Goal: Task Accomplishment & Management: Manage account settings

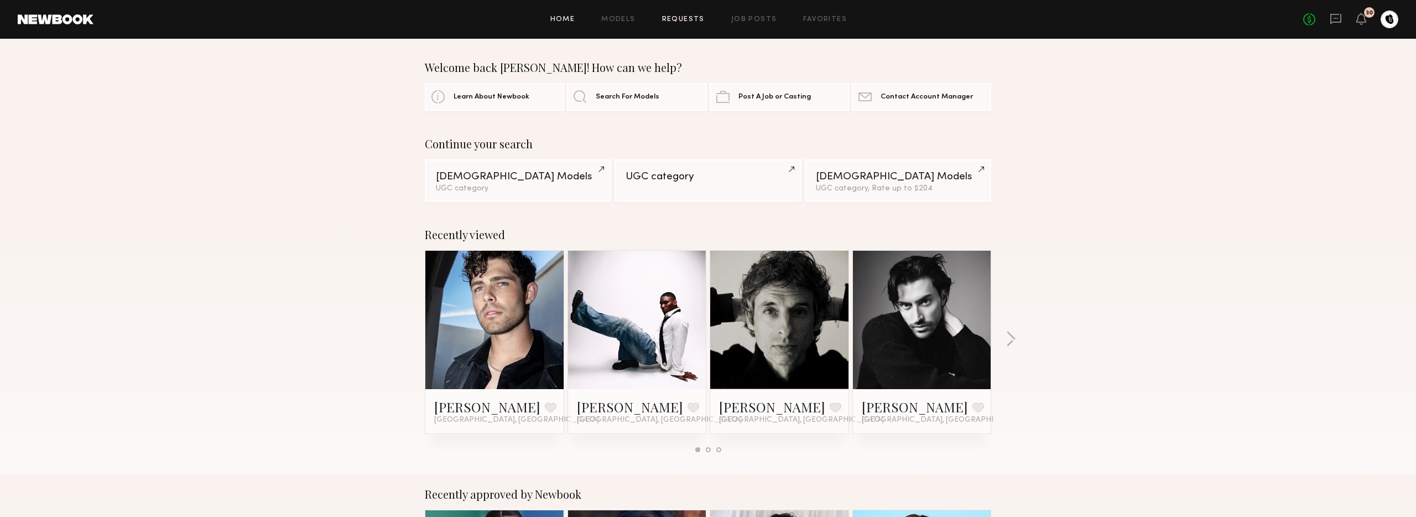
click at [697, 19] on link "Requests" at bounding box center [683, 19] width 43 height 7
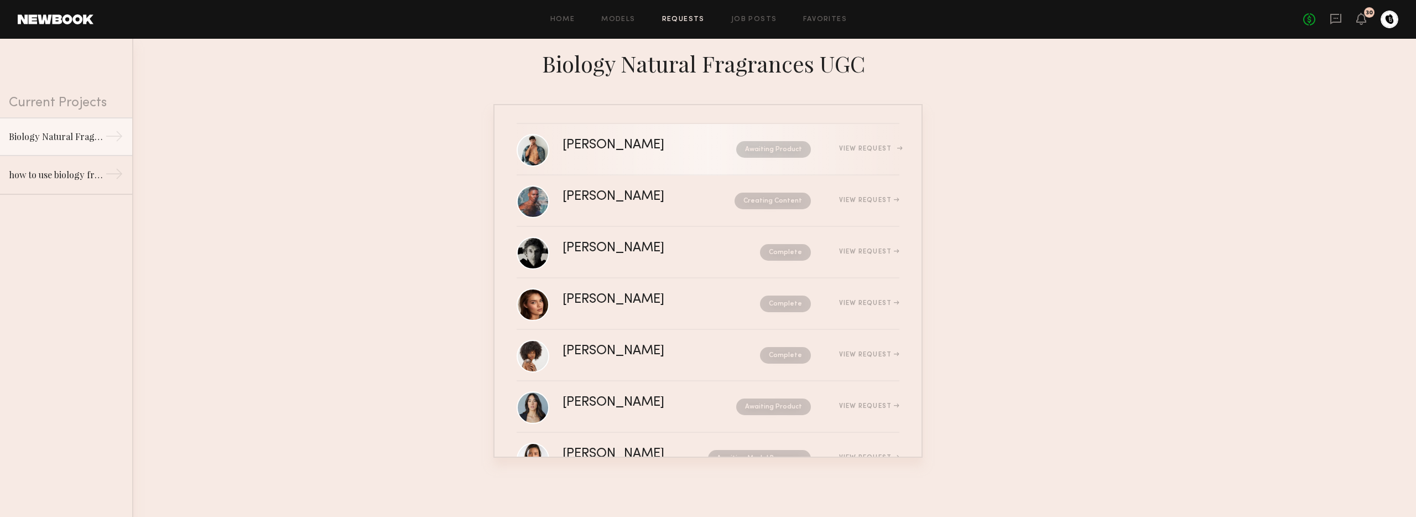
click at [691, 140] on div "[PERSON_NAME] Awaiting Product View Request" at bounding box center [731, 149] width 337 height 21
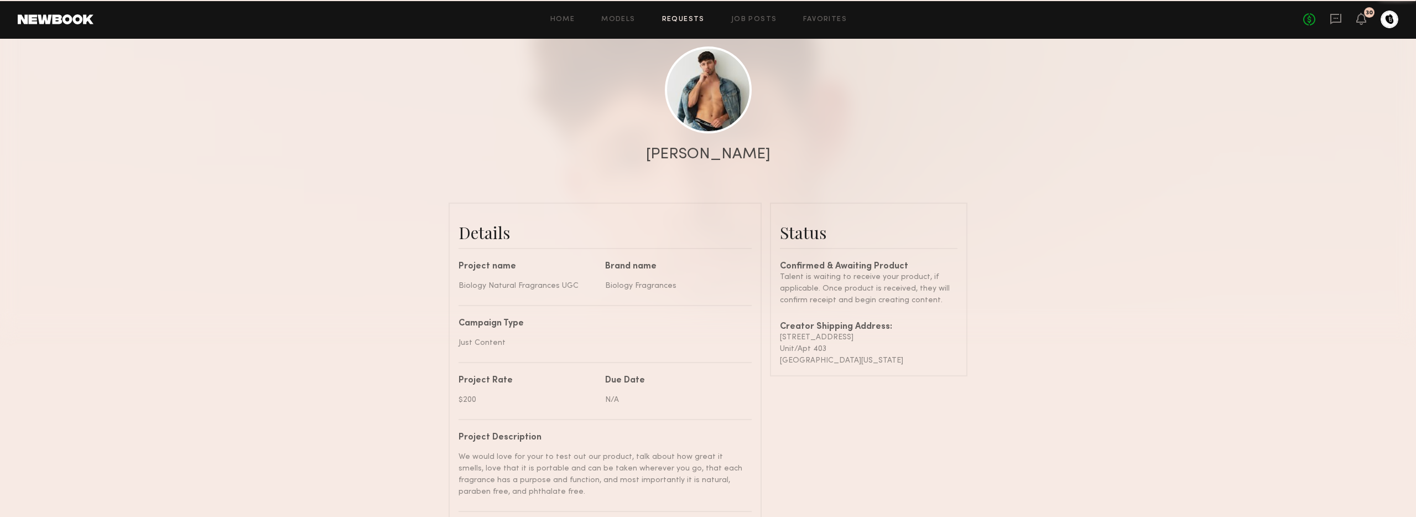
scroll to position [839, 0]
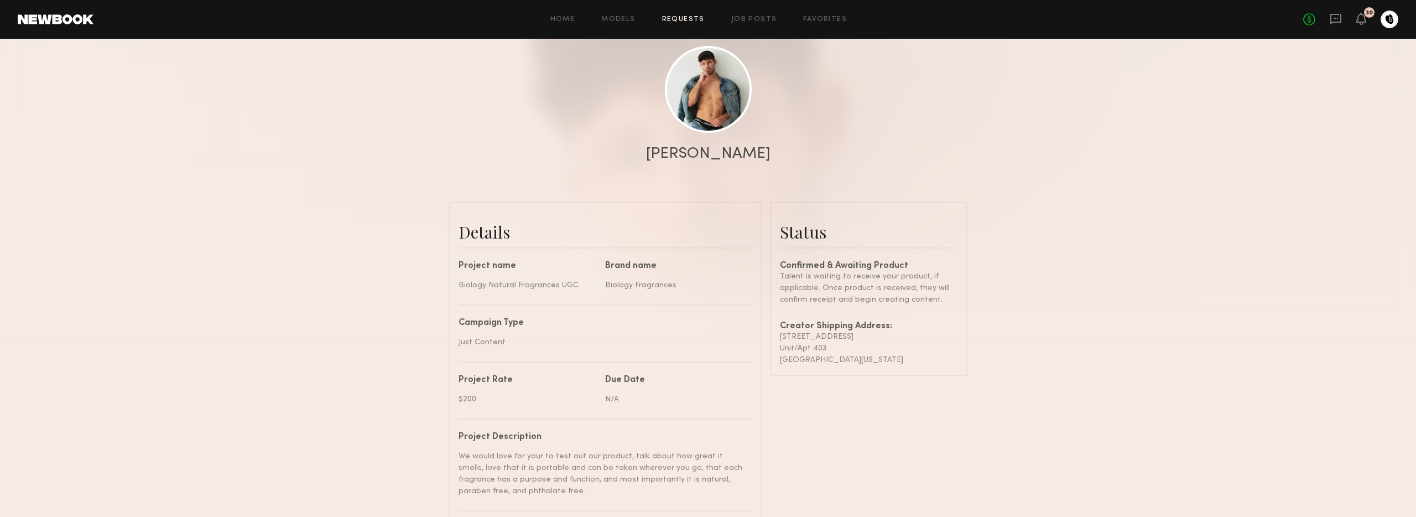
drag, startPoint x: 909, startPoint y: 358, endPoint x: 774, endPoint y: 339, distance: 136.3
click at [774, 340] on common-border "Status Confirmed & Awaiting Product Talent is waiting to receive your product, …" at bounding box center [869, 289] width 198 height 174
copy div "[STREET_ADDRESS][US_STATE]"
drag, startPoint x: 671, startPoint y: 152, endPoint x: 782, endPoint y: 149, distance: 110.7
click at [780, 151] on div "[PERSON_NAME]" at bounding box center [708, 153] width 1416 height 15
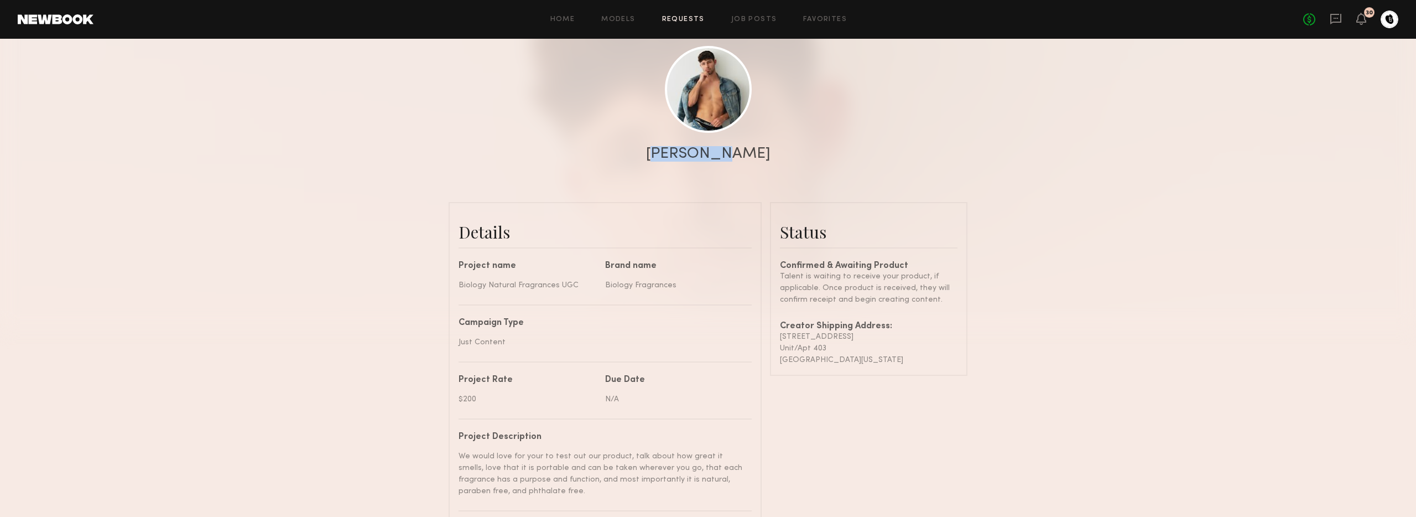
copy div "[PERSON_NAME]"
